Goal: Find specific page/section: Find specific page/section

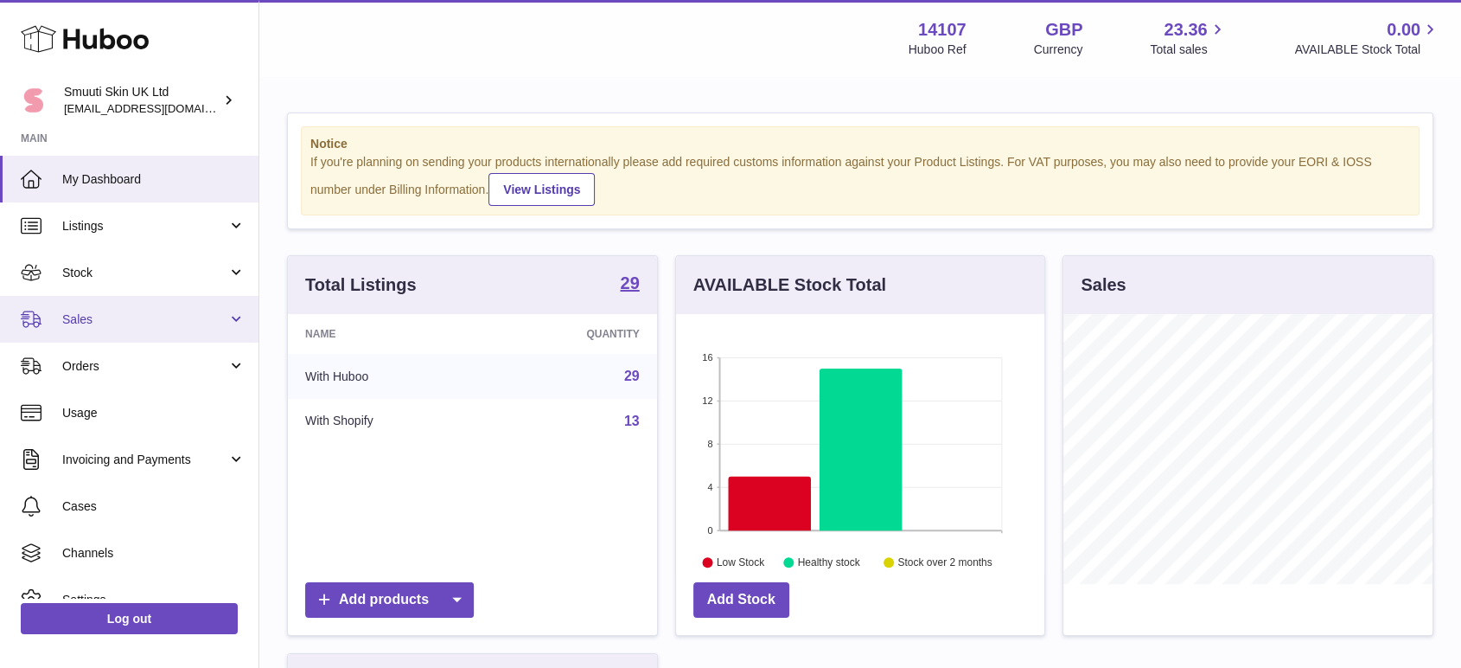
scroll to position [270, 368]
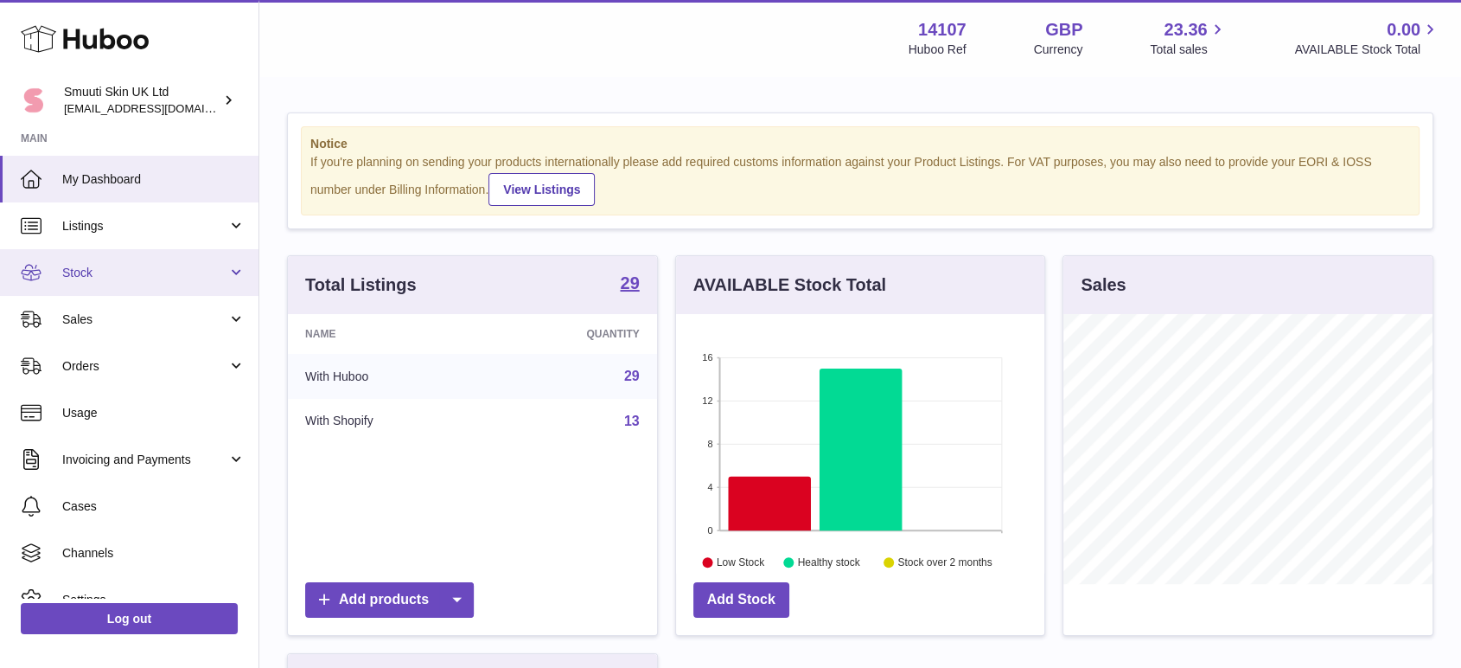
click at [112, 275] on span "Stock" at bounding box center [144, 273] width 165 height 16
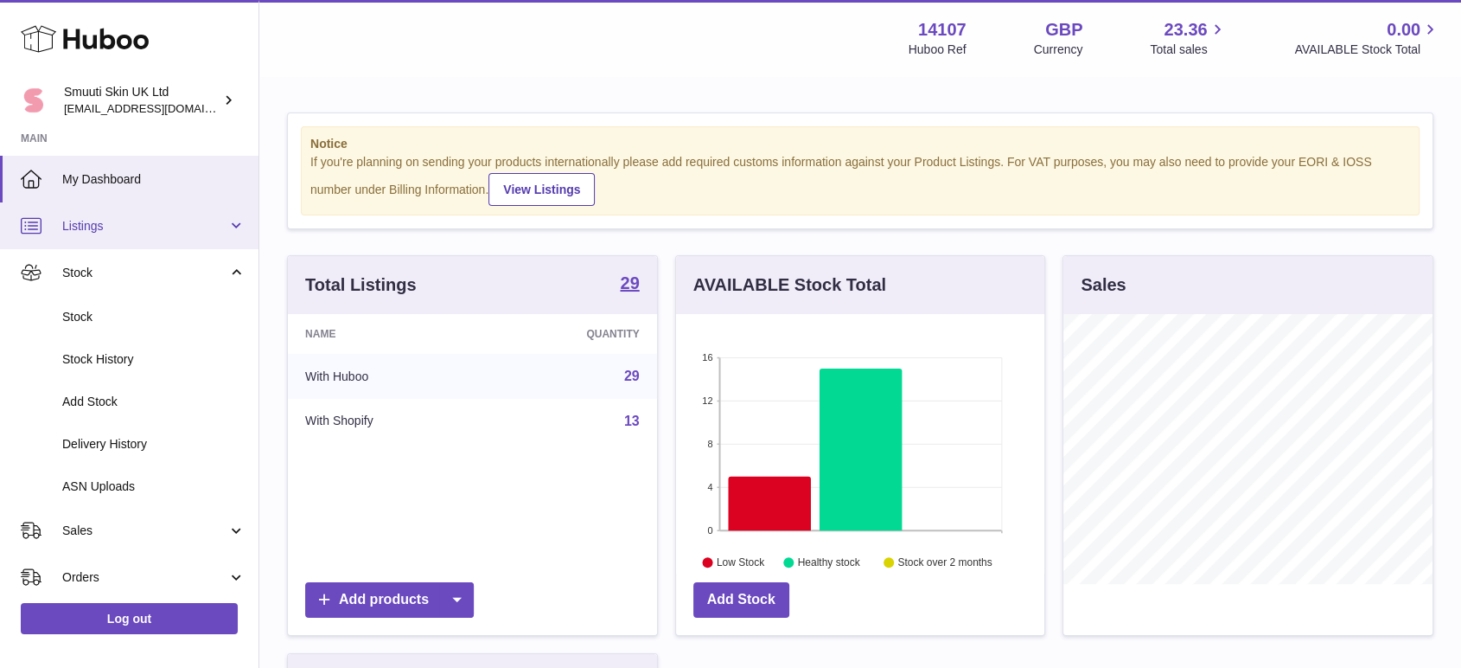
click at [98, 220] on span "Listings" at bounding box center [144, 226] width 165 height 16
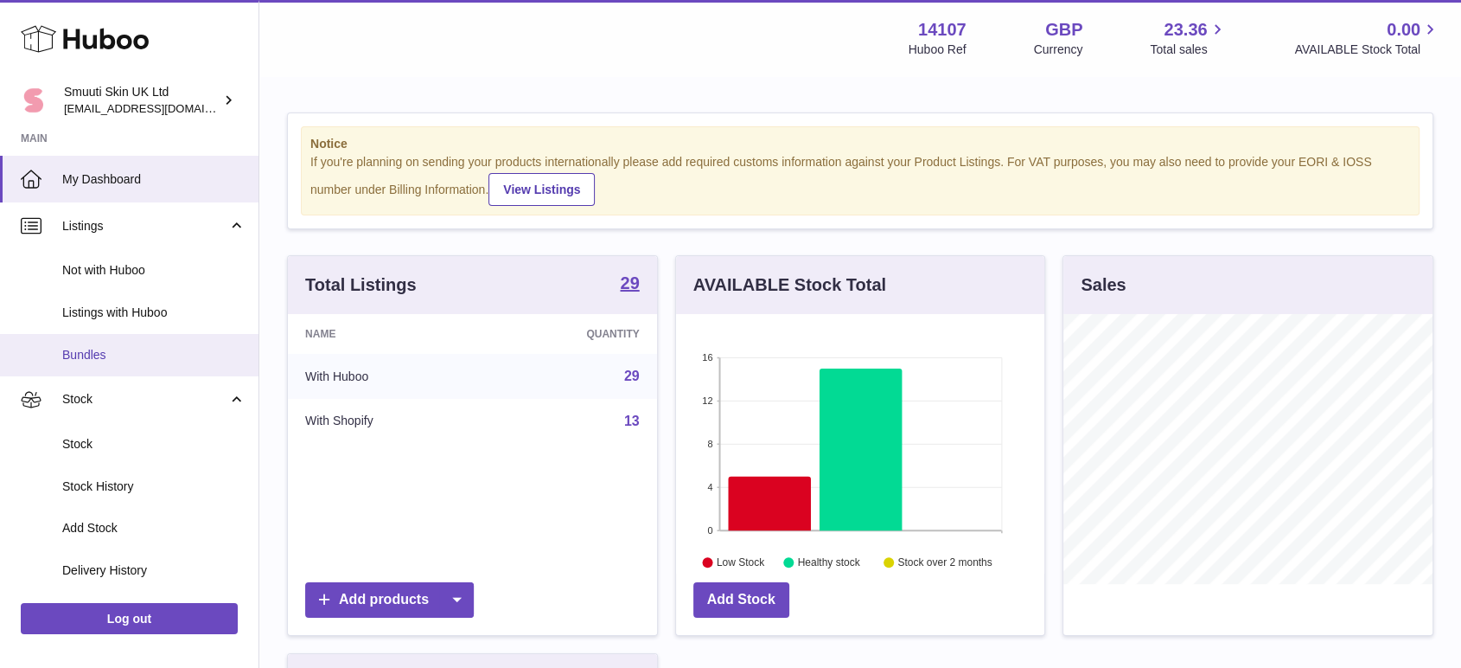
click at [112, 351] on span "Bundles" at bounding box center [153, 355] width 183 height 16
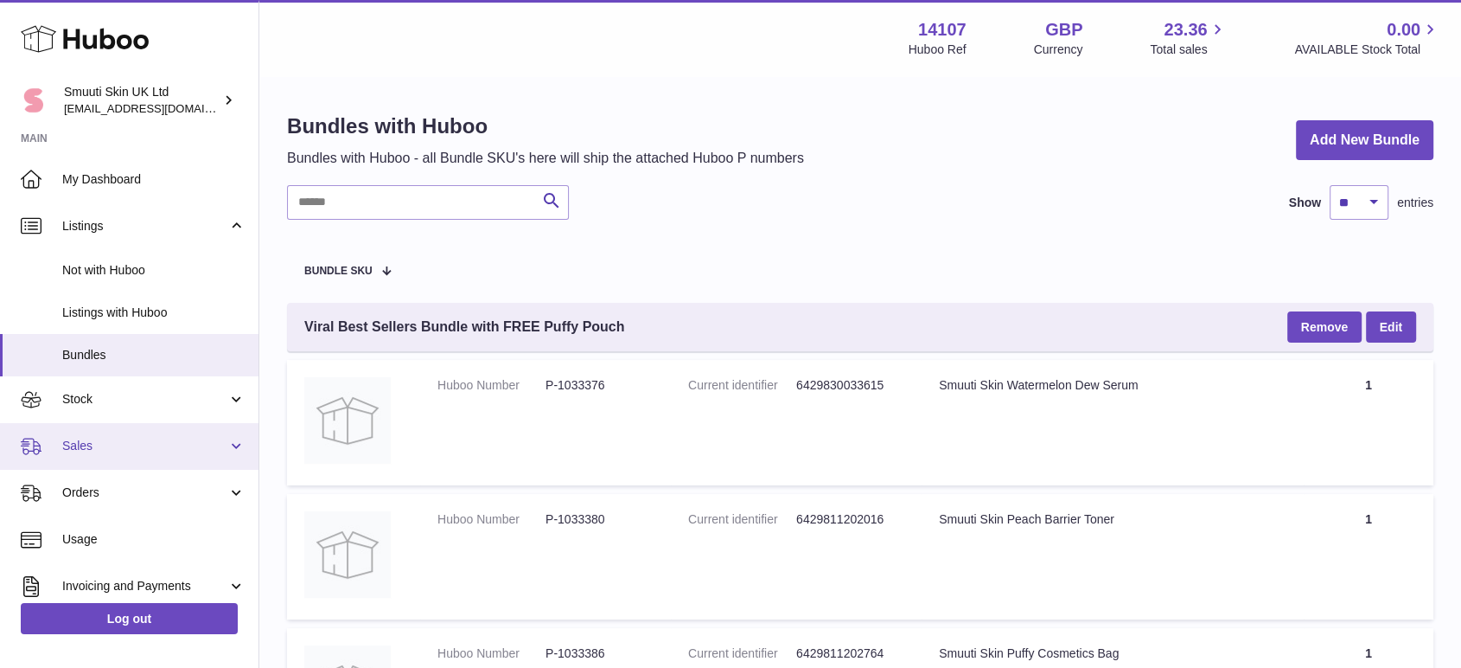
click at [114, 444] on span "Sales" at bounding box center [144, 446] width 165 height 16
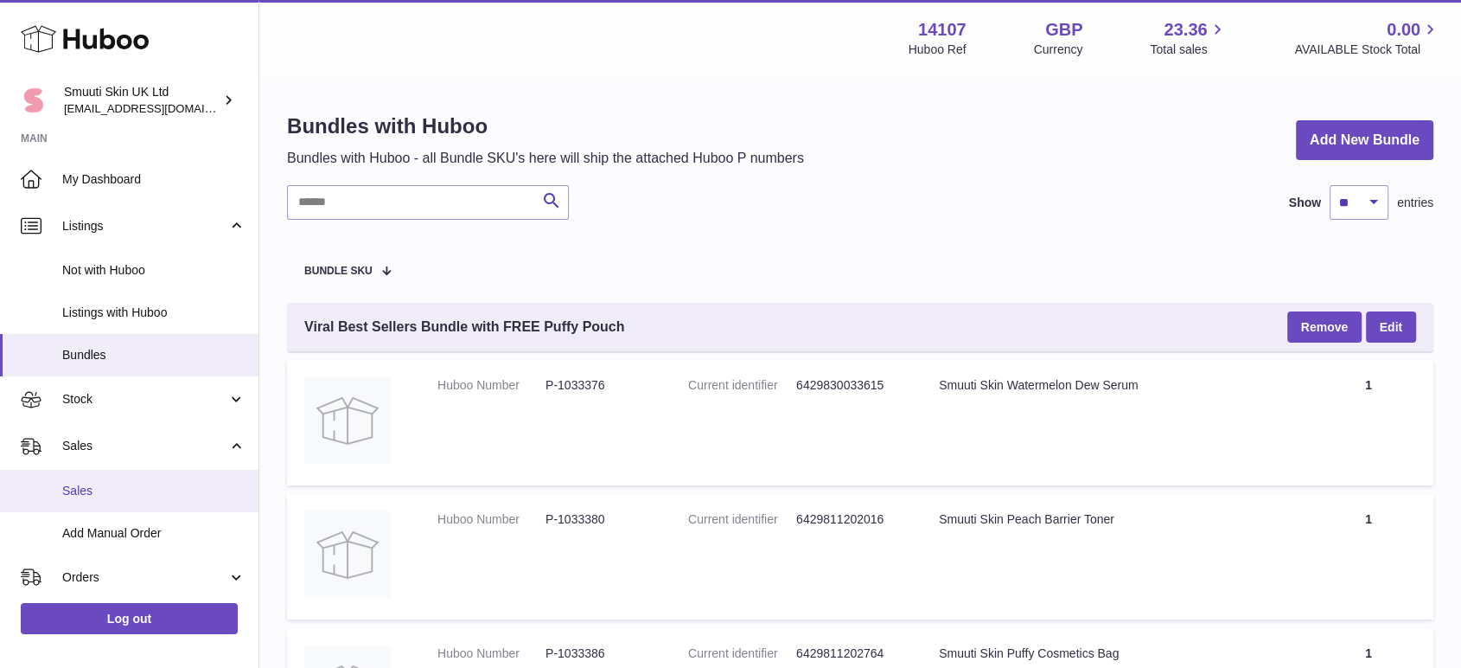
click at [148, 495] on span "Sales" at bounding box center [153, 491] width 183 height 16
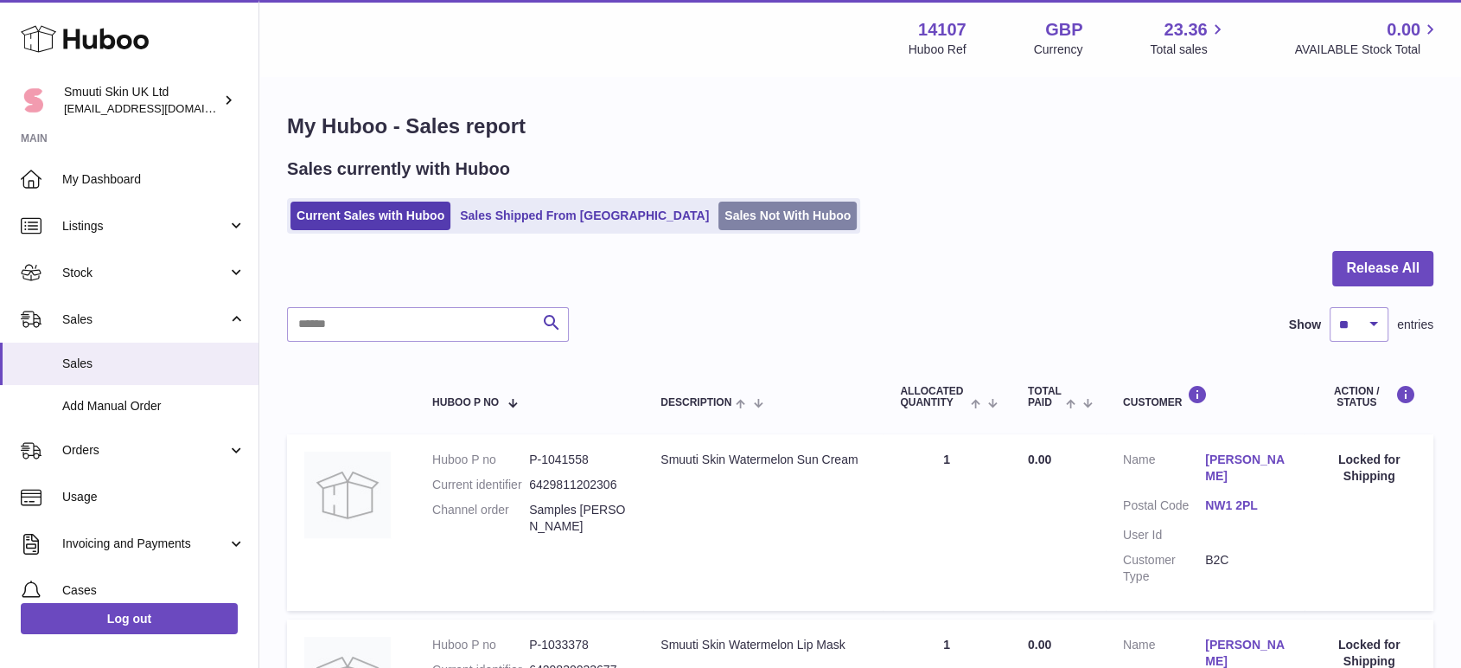
click at [719, 215] on link "Sales Not With Huboo" at bounding box center [788, 215] width 138 height 29
